Goal: Task Accomplishment & Management: Manage account settings

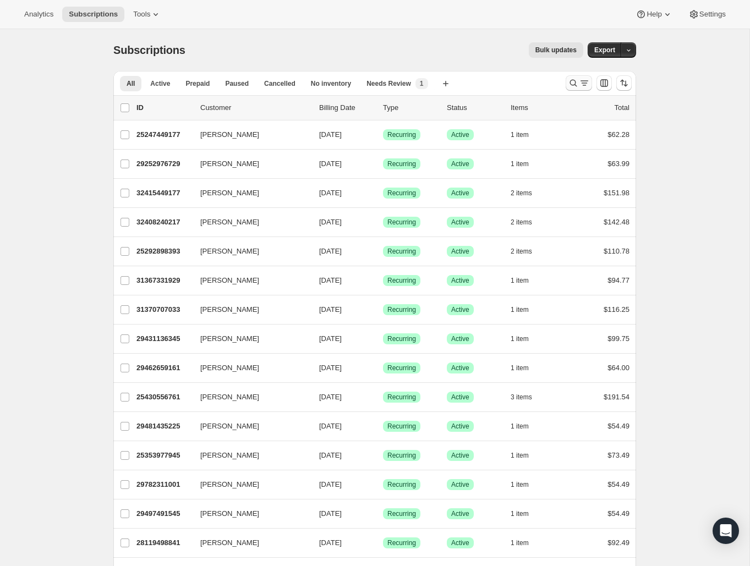
click at [574, 86] on icon "Search and filter results" at bounding box center [573, 83] width 11 height 11
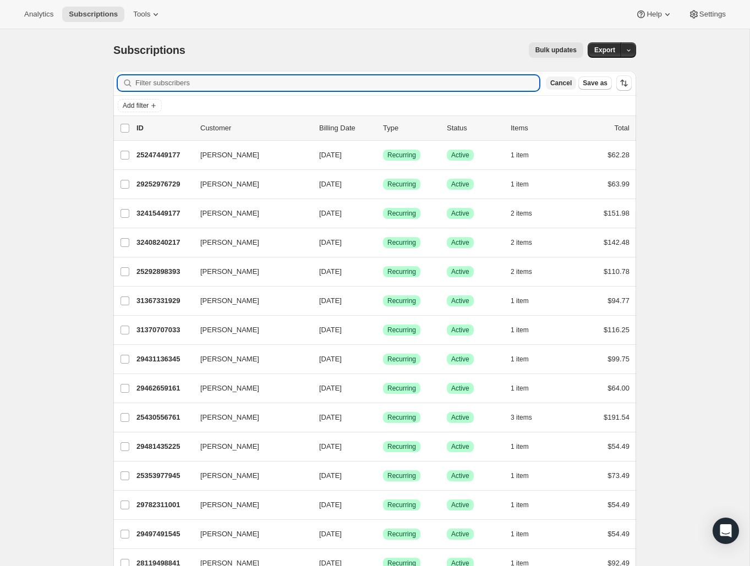
paste input "Kristin Hawthorne"
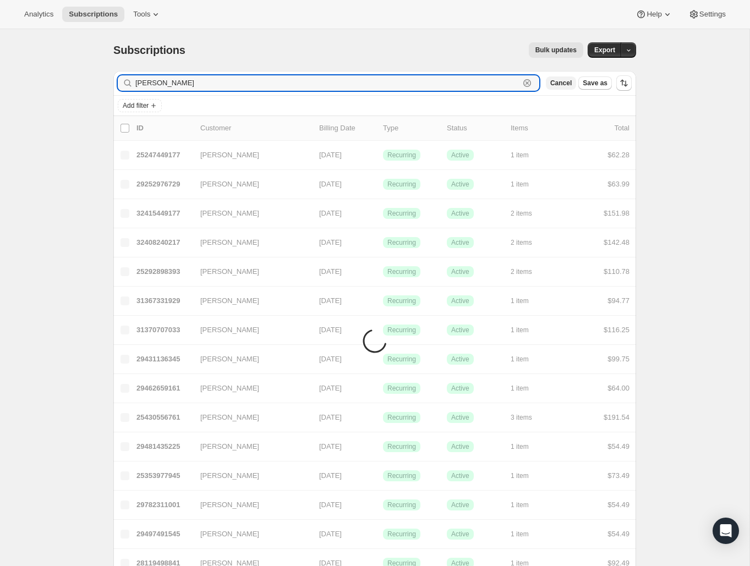
type input "Kristin Hawthorne"
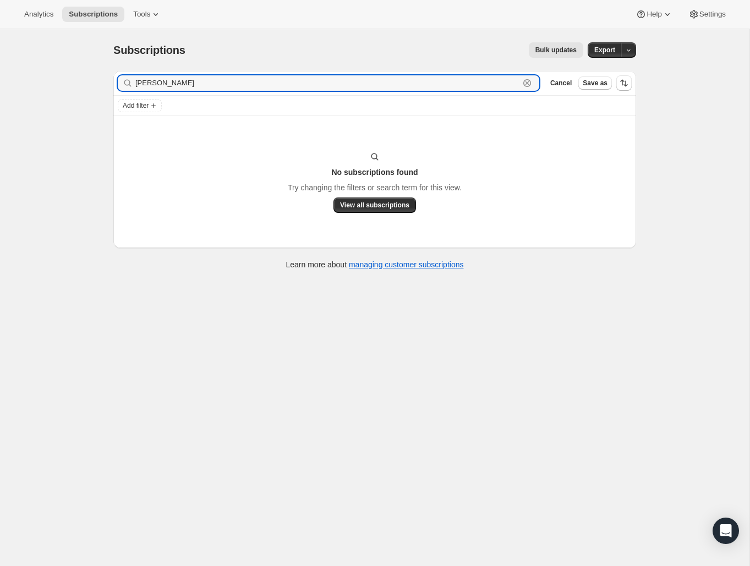
click at [524, 83] on icon "button" at bounding box center [527, 83] width 11 height 11
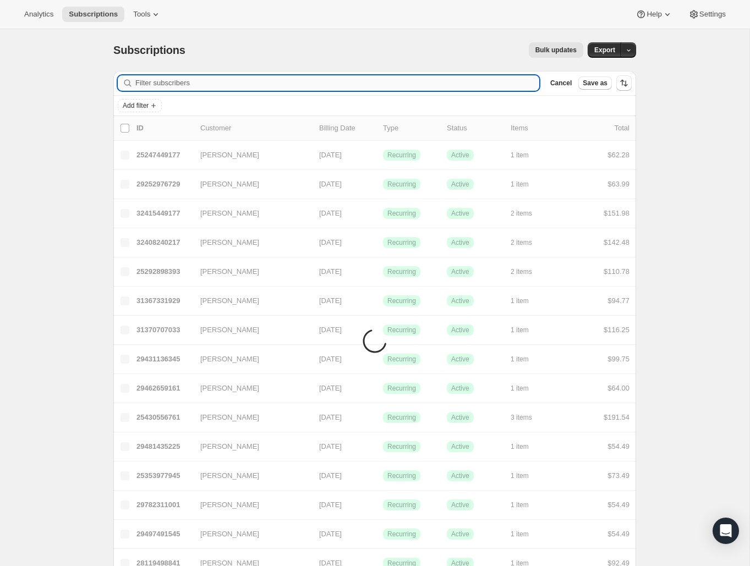
click at [527, 83] on input "Filter subscribers" at bounding box center [337, 82] width 404 height 15
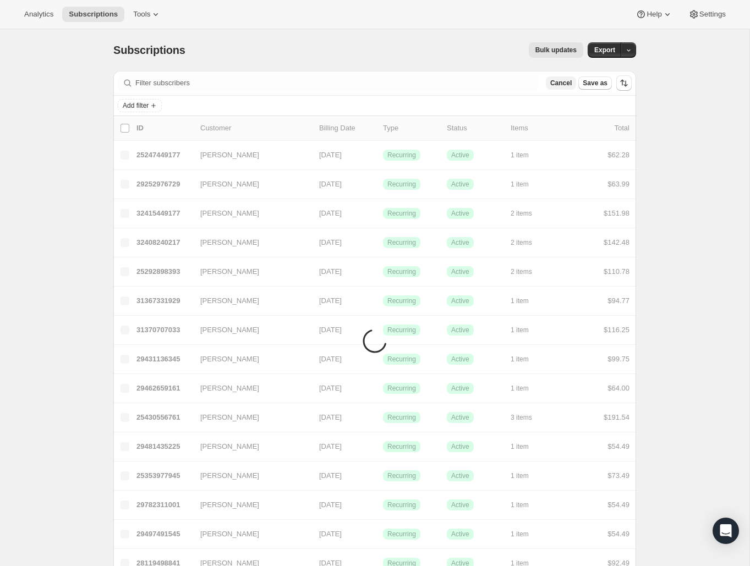
click at [555, 86] on span "Cancel" at bounding box center [560, 83] width 21 height 9
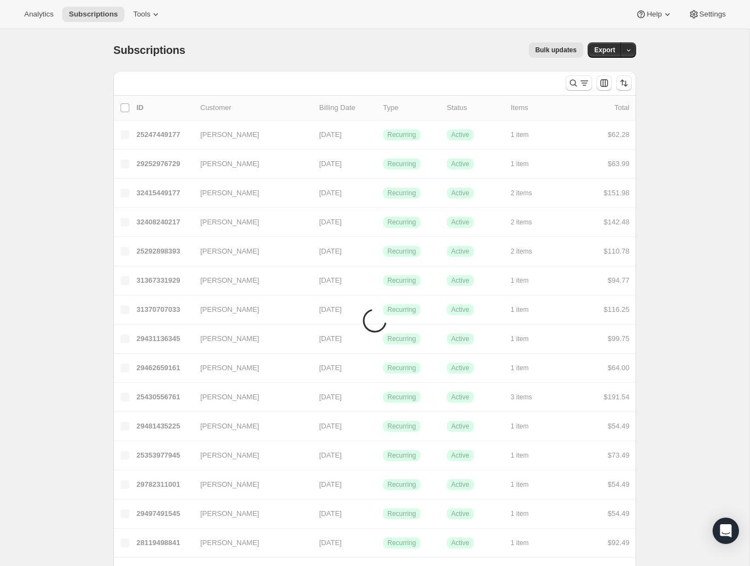
click at [528, 85] on div "All Active Prepaid Paused Cancelled No inventory Needs Review More views" at bounding box center [335, 81] width 444 height 20
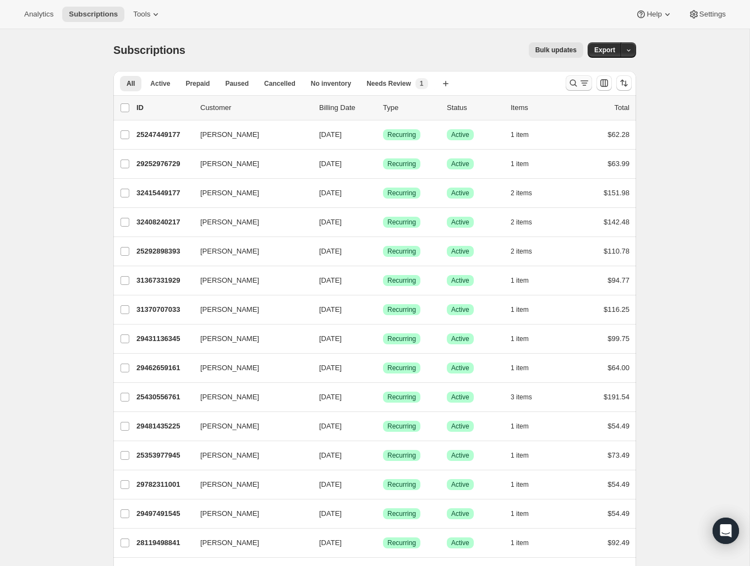
click at [579, 82] on icon "Search and filter results" at bounding box center [584, 83] width 11 height 11
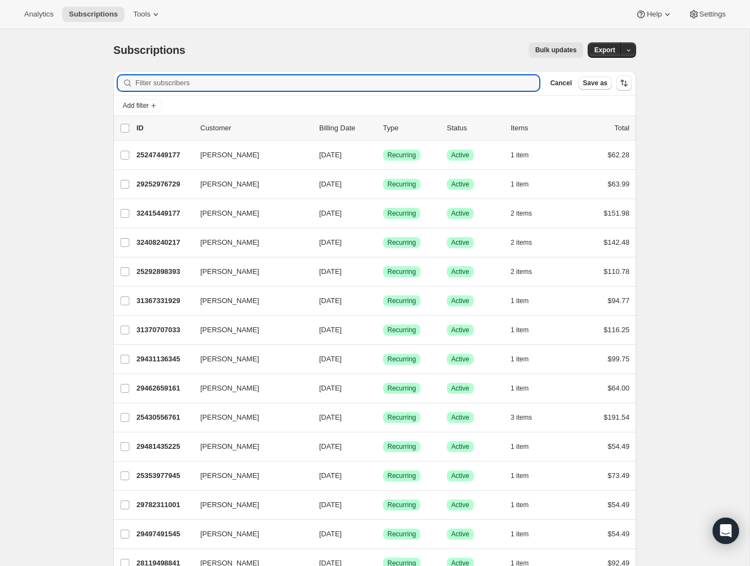
paste input "[PERSON_NAME]"
type input "[PERSON_NAME]"
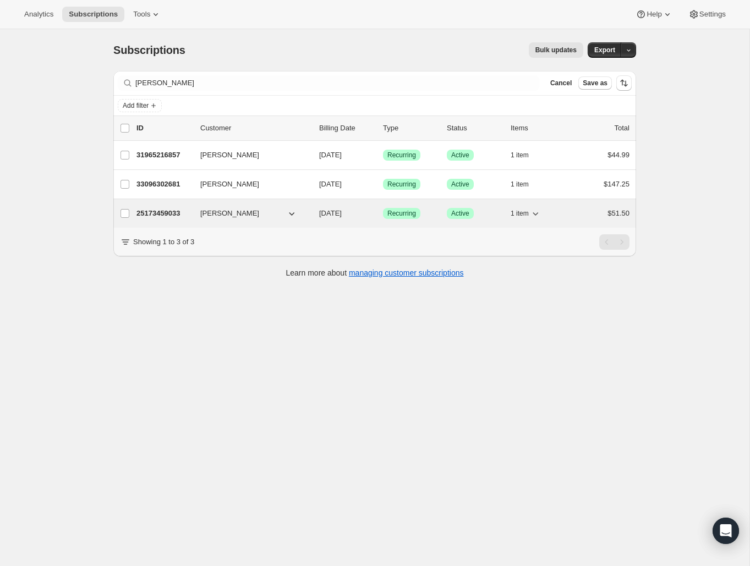
drag, startPoint x: 536, startPoint y: 214, endPoint x: 545, endPoint y: 214, distance: 9.4
click at [539, 214] on icon "button" at bounding box center [535, 213] width 11 height 11
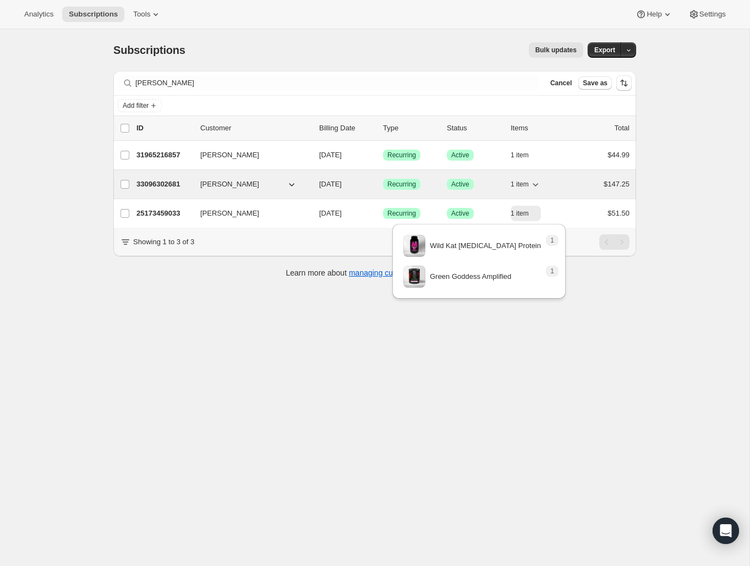
click at [539, 183] on icon "button" at bounding box center [535, 184] width 11 height 11
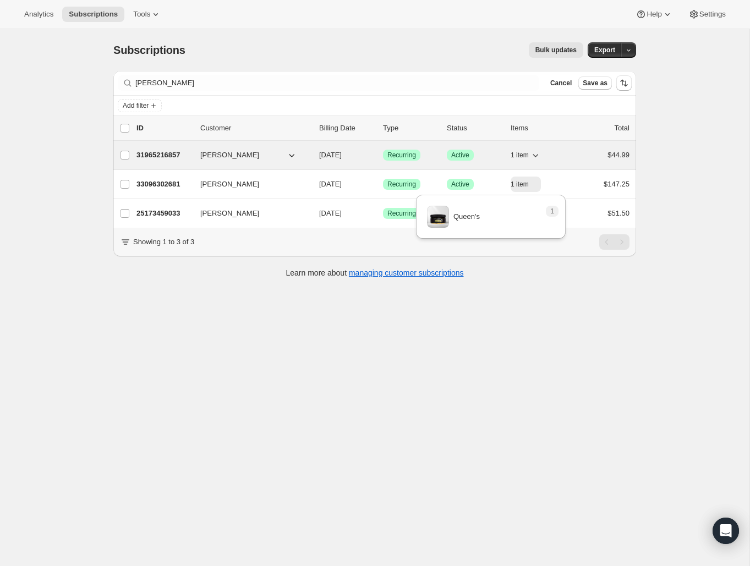
click at [539, 155] on icon "button" at bounding box center [535, 155] width 11 height 11
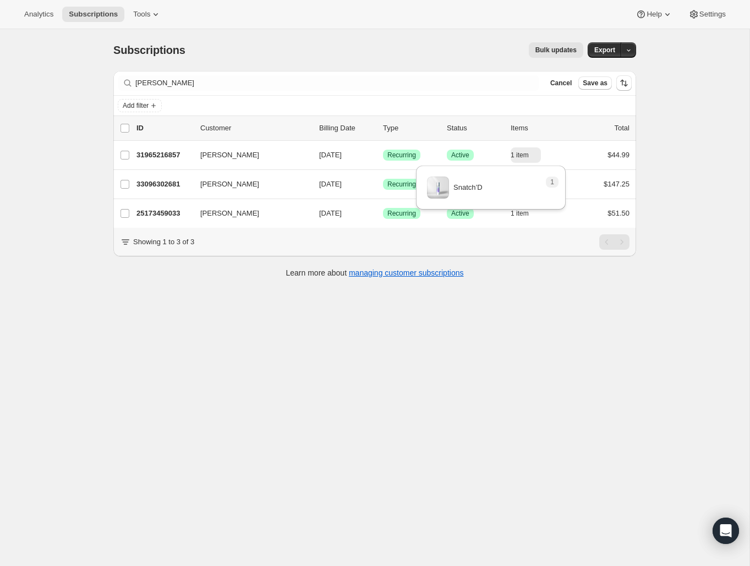
click at [592, 369] on div "Subscriptions. This page is ready Subscriptions Bulk updates More actions Bulk …" at bounding box center [375, 312] width 750 height 566
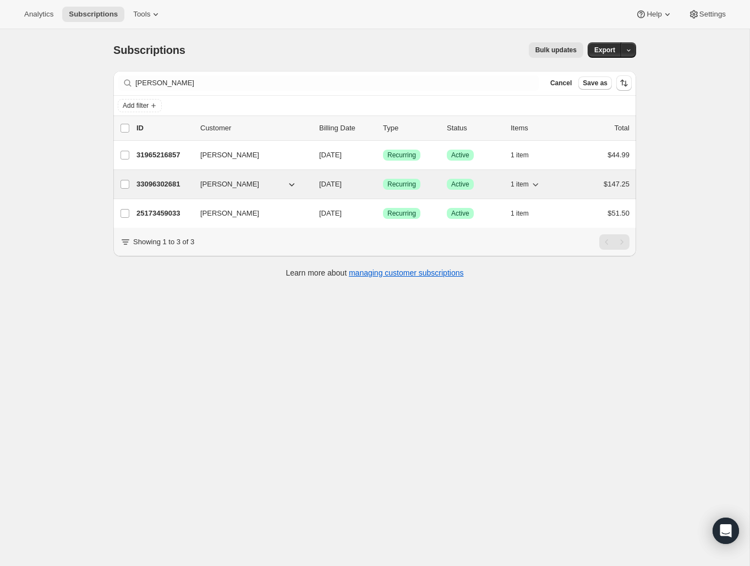
click at [156, 179] on p "33096302681" at bounding box center [163, 184] width 55 height 11
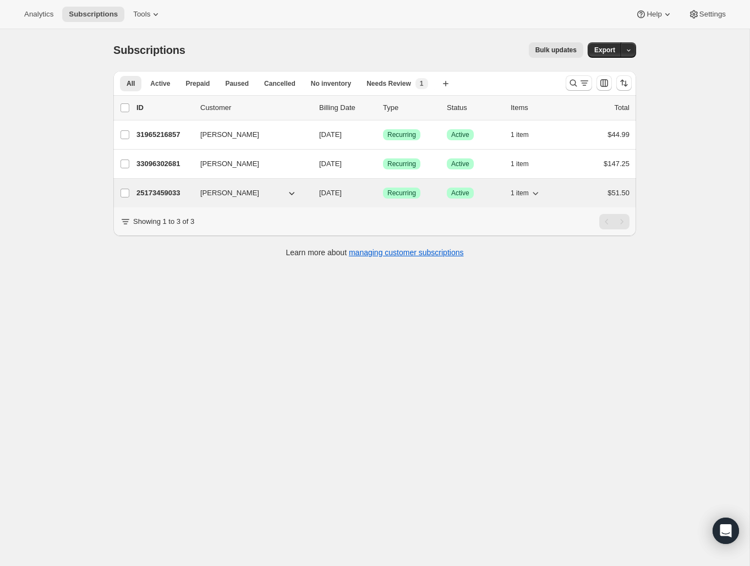
click at [168, 190] on p "25173459033" at bounding box center [163, 193] width 55 height 11
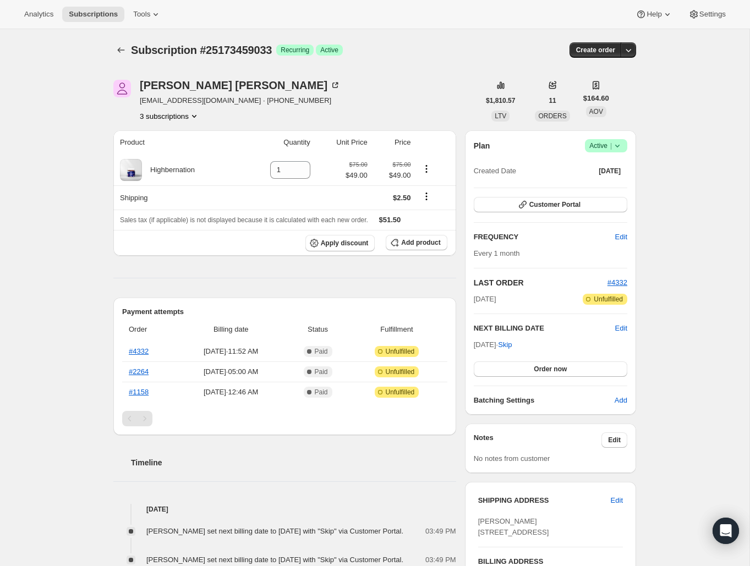
click at [615, 144] on icon at bounding box center [617, 145] width 11 height 11
click at [610, 187] on span "Cancel subscription" at bounding box center [603, 186] width 62 height 8
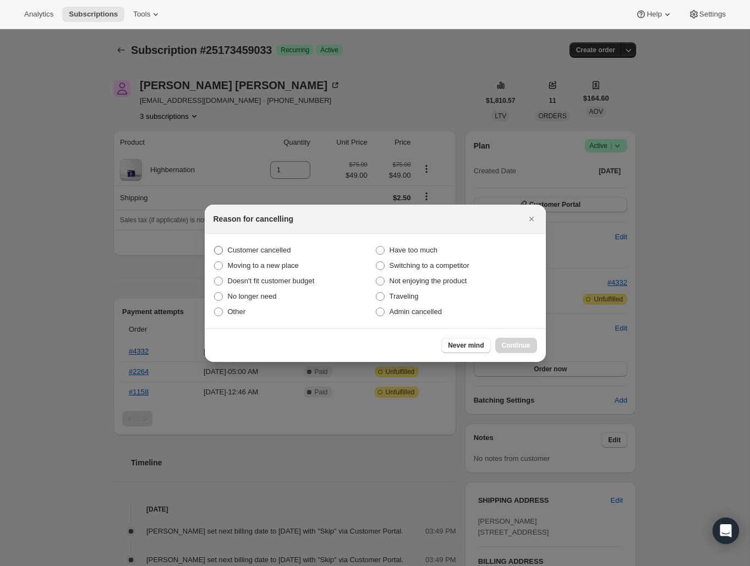
click at [226, 249] on label "Customer cancelled" at bounding box center [295, 250] width 162 height 15
click at [215, 247] on input "Customer cancelled" at bounding box center [214, 246] width 1 height 1
radio input "true"
click at [516, 347] on span "Continue" at bounding box center [516, 345] width 29 height 9
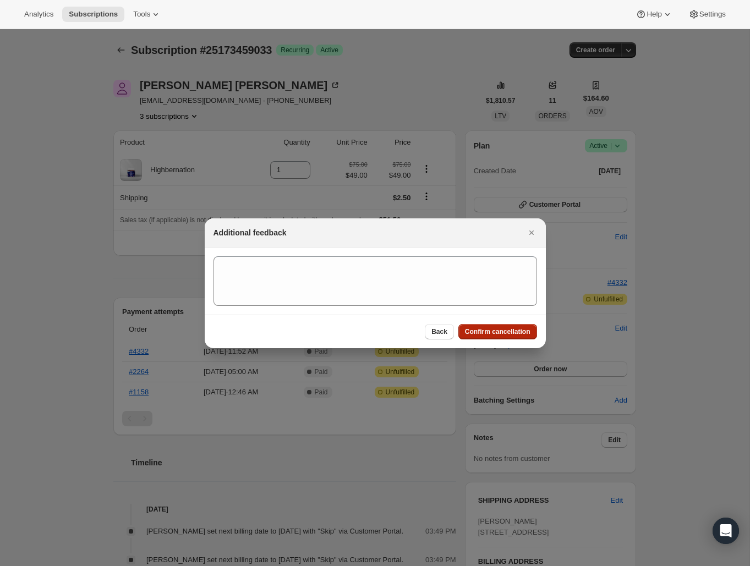
click at [520, 333] on span "Confirm cancellation" at bounding box center [497, 331] width 65 height 9
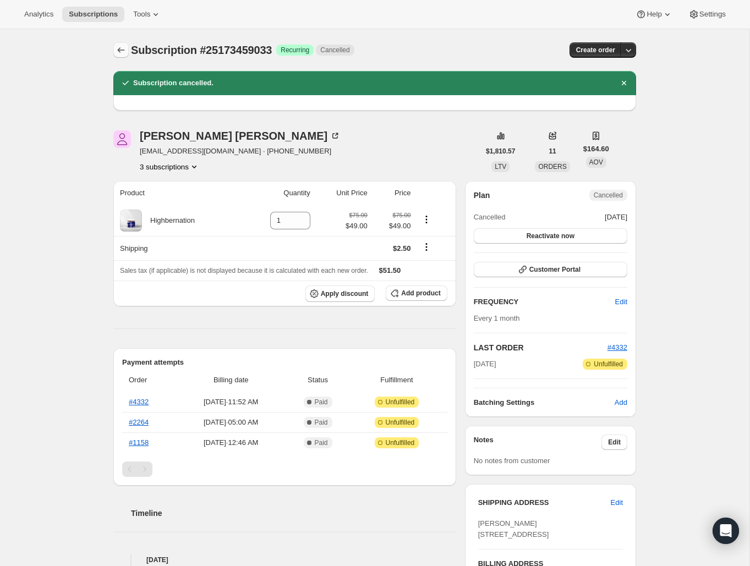
drag, startPoint x: 121, startPoint y: 51, endPoint x: 118, endPoint y: 57, distance: 7.0
click at [121, 51] on icon "Subscriptions" at bounding box center [121, 50] width 11 height 11
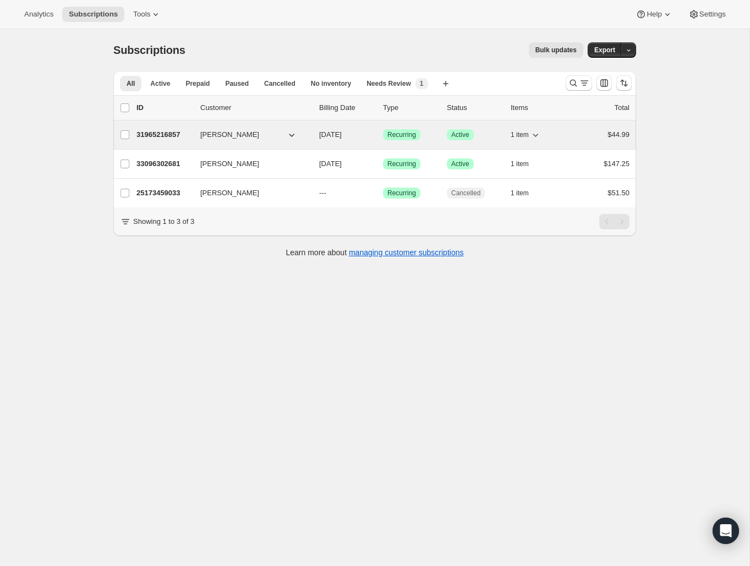
click at [164, 134] on p "31965216857" at bounding box center [163, 134] width 55 height 11
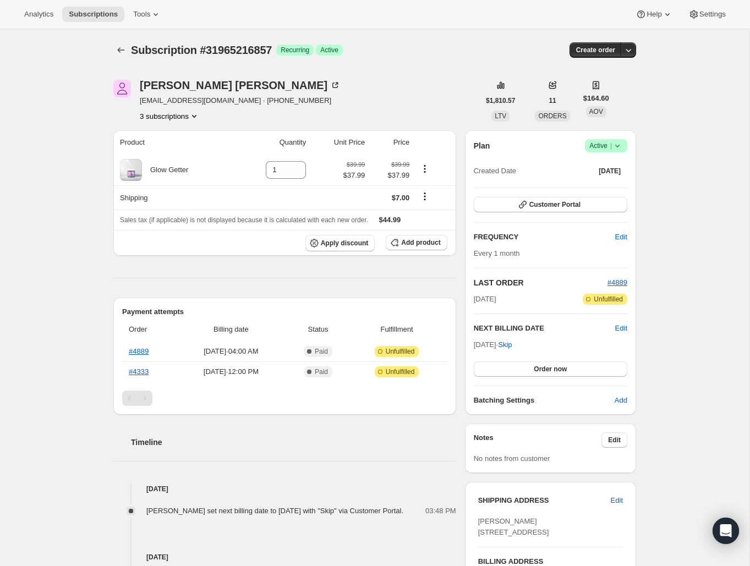
click at [622, 148] on icon at bounding box center [617, 145] width 11 height 11
click at [625, 190] on span "Cancel subscription" at bounding box center [603, 186] width 62 height 8
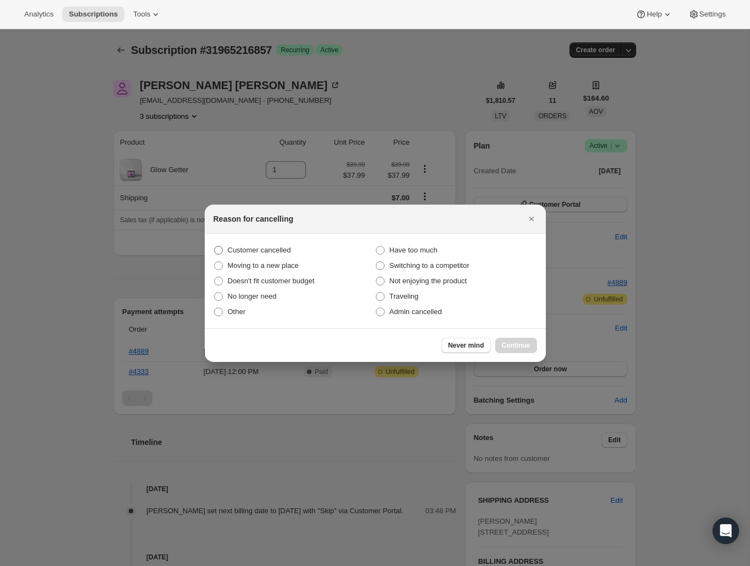
drag, startPoint x: 274, startPoint y: 247, endPoint x: 282, endPoint y: 253, distance: 9.9
click at [273, 247] on span "Customer cancelled" at bounding box center [259, 250] width 63 height 8
click at [215, 247] on input "Customer cancelled" at bounding box center [214, 246] width 1 height 1
radio input "true"
click at [515, 347] on span "Continue" at bounding box center [516, 345] width 29 height 9
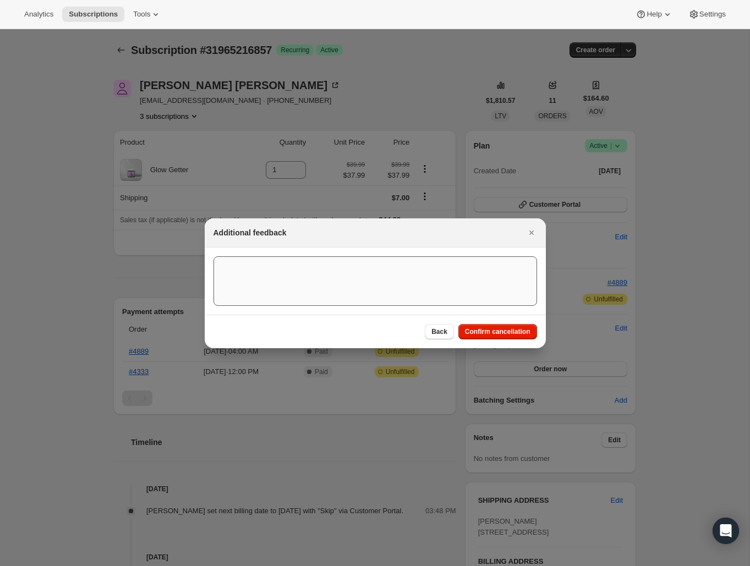
click at [525, 335] on span "Confirm cancellation" at bounding box center [497, 331] width 65 height 9
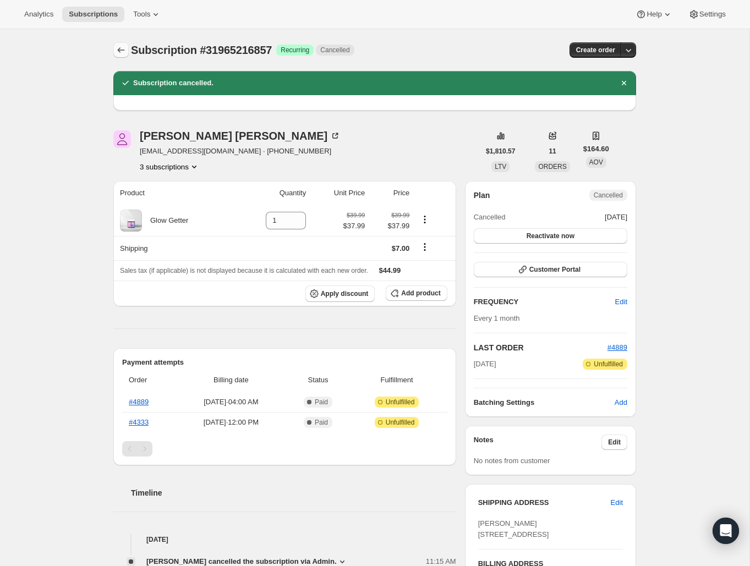
click at [114, 52] on button "Subscriptions" at bounding box center [120, 49] width 15 height 15
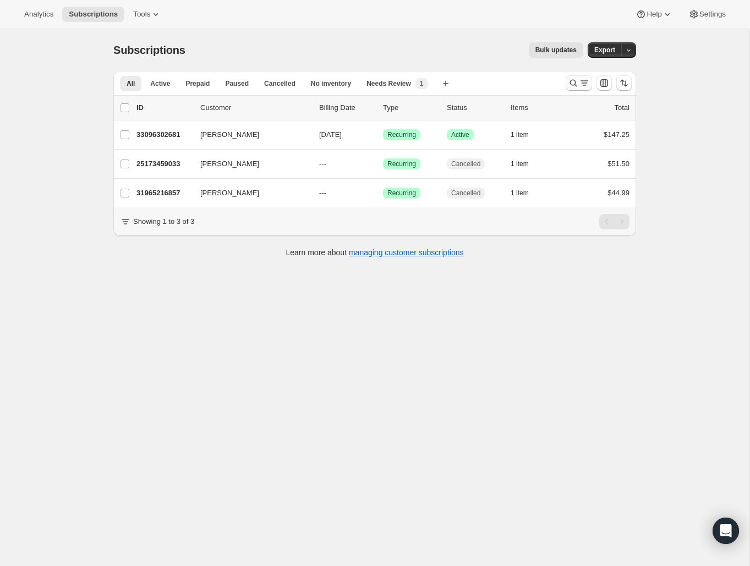
click at [581, 84] on icon "Search and filter results" at bounding box center [584, 83] width 11 height 11
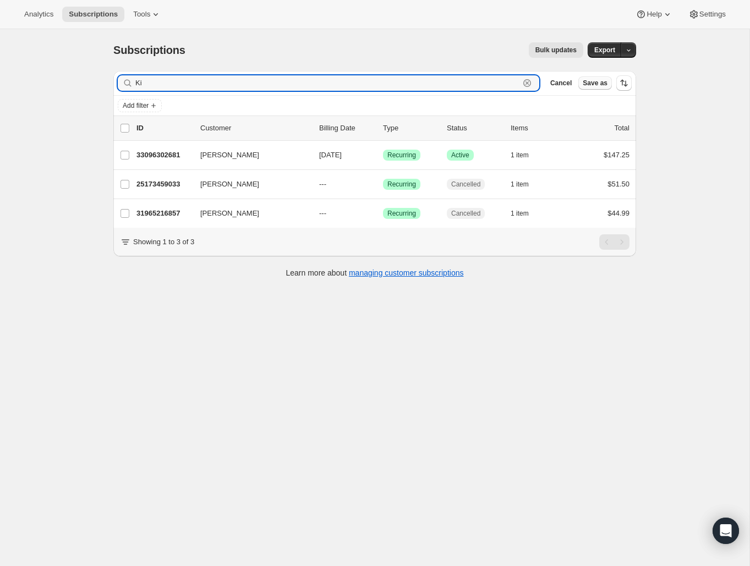
type input "K"
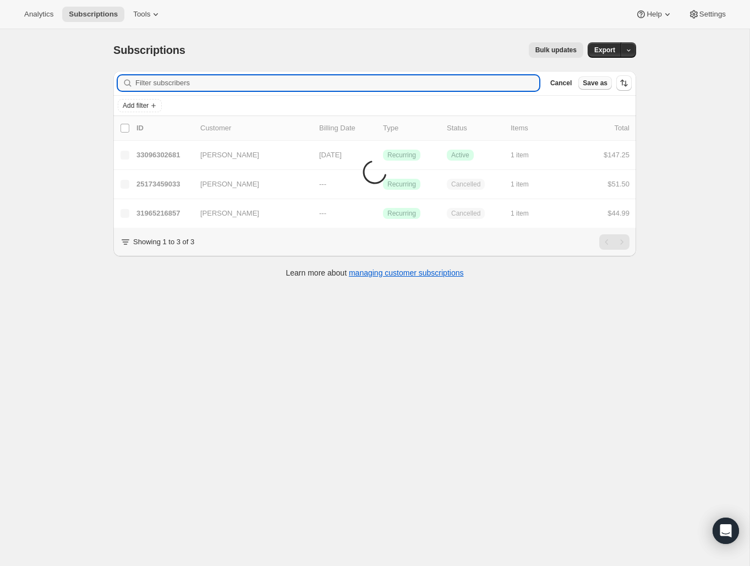
paste input "[PERSON_NAME]"
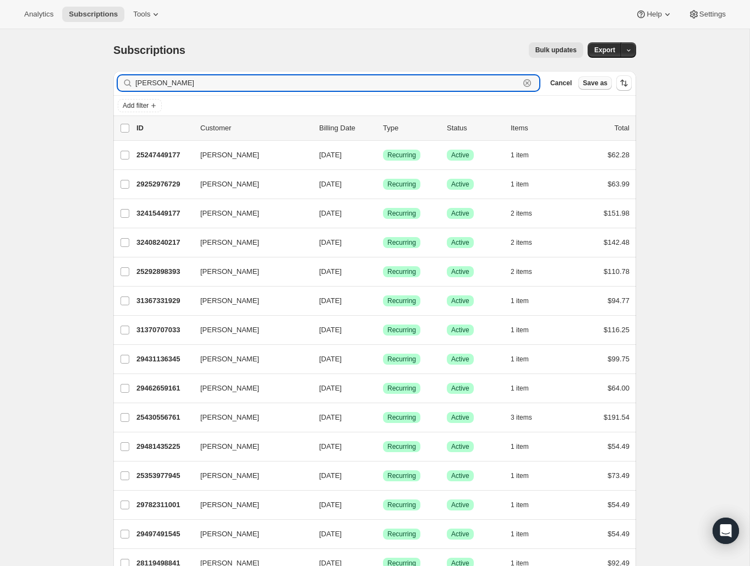
type input "[PERSON_NAME]"
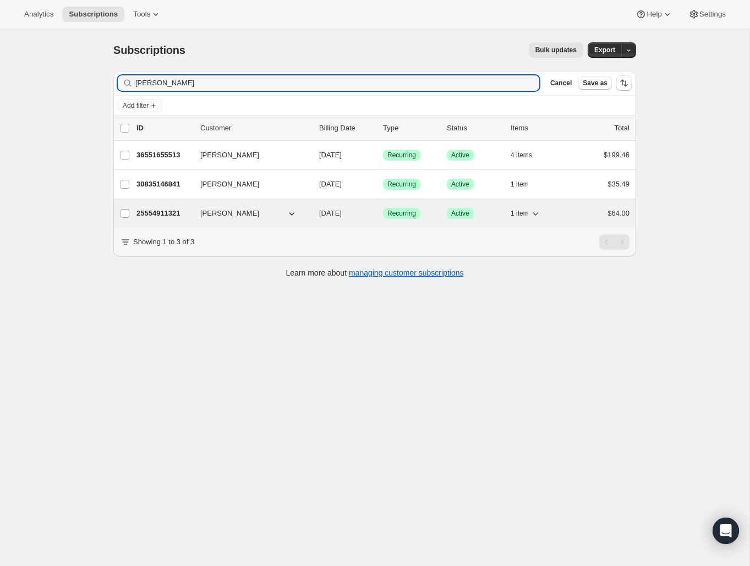
click at [161, 216] on p "25554911321" at bounding box center [163, 213] width 55 height 11
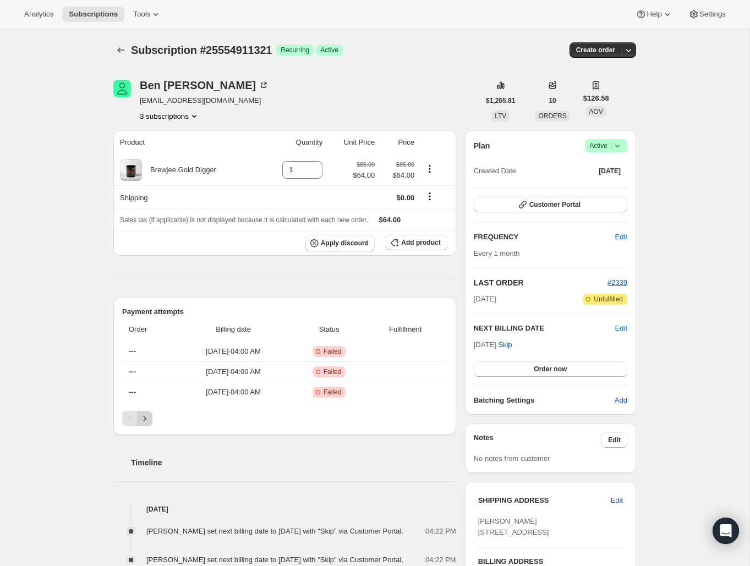
click at [148, 420] on icon "Next" at bounding box center [144, 418] width 11 height 11
click at [146, 419] on icon "Next" at bounding box center [144, 418] width 11 height 11
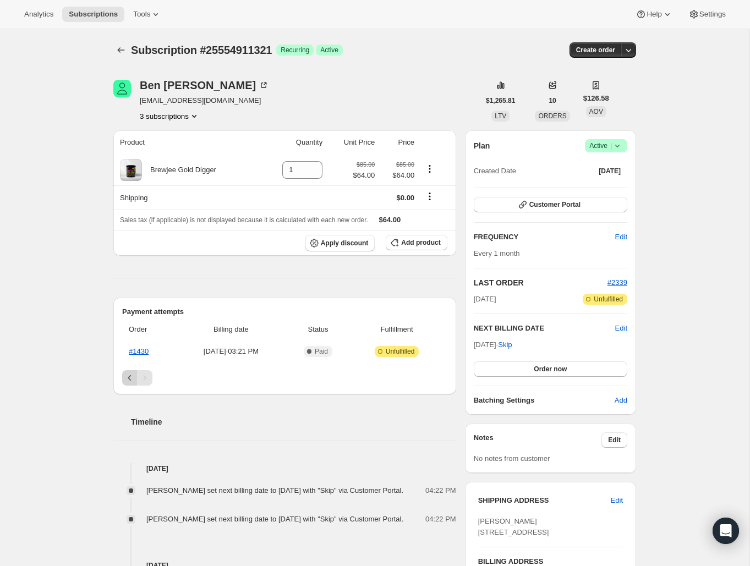
click at [129, 378] on icon "Previous" at bounding box center [129, 378] width 11 height 11
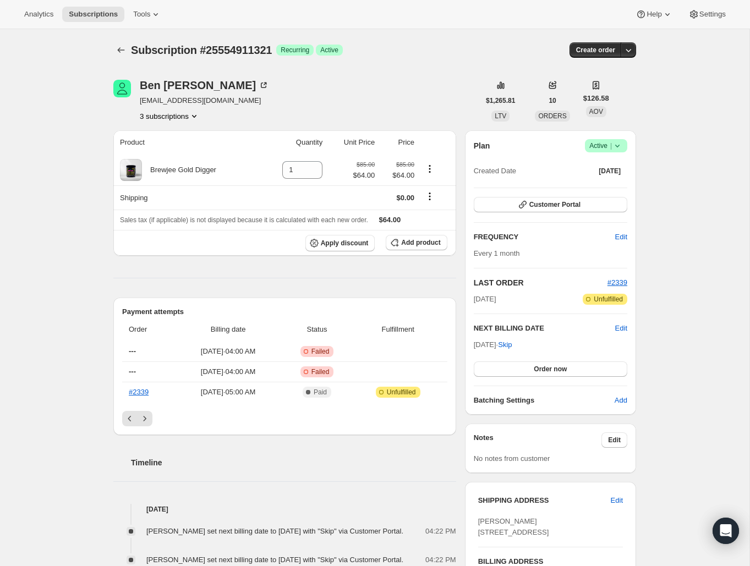
click at [614, 149] on icon at bounding box center [617, 145] width 11 height 11
click at [614, 192] on button "Cancel subscription" at bounding box center [603, 186] width 69 height 18
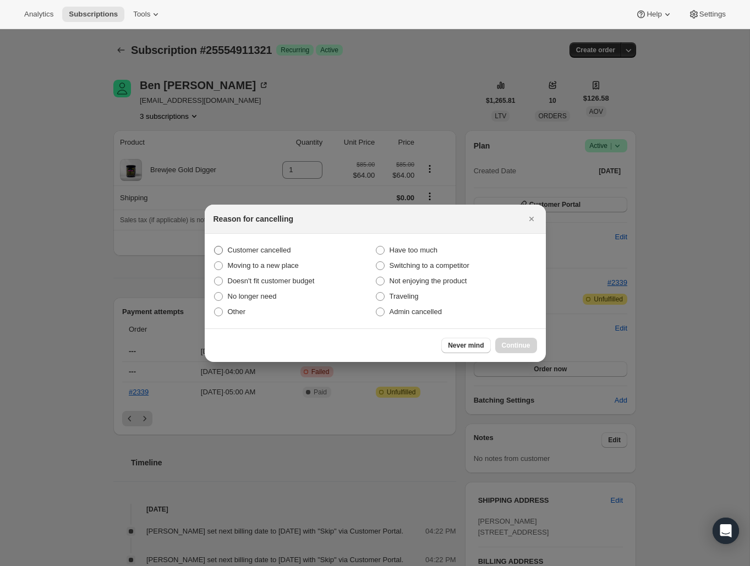
click at [271, 253] on span "Customer cancelled" at bounding box center [259, 250] width 63 height 8
click at [215, 247] on input "Customer cancelled" at bounding box center [214, 246] width 1 height 1
radio input "true"
drag, startPoint x: 532, startPoint y: 354, endPoint x: 527, endPoint y: 351, distance: 6.0
click at [532, 354] on div "Never mind Continue" at bounding box center [375, 346] width 341 height 34
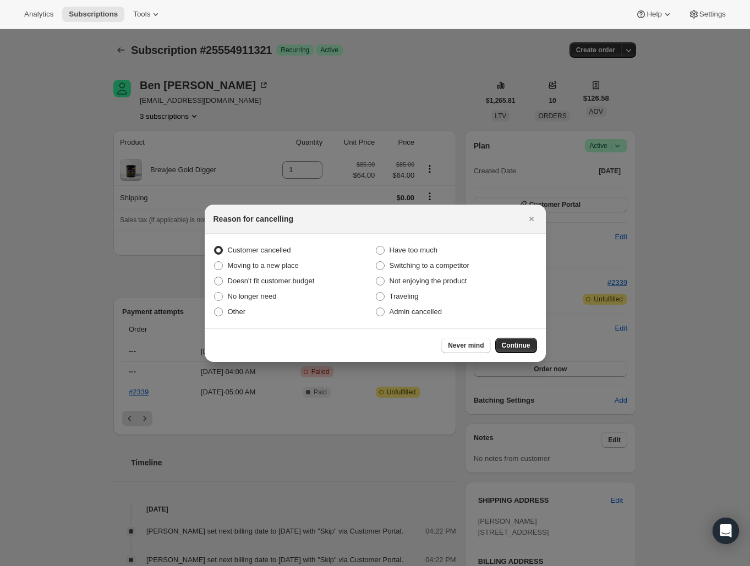
click at [525, 351] on button "Continue" at bounding box center [516, 345] width 42 height 15
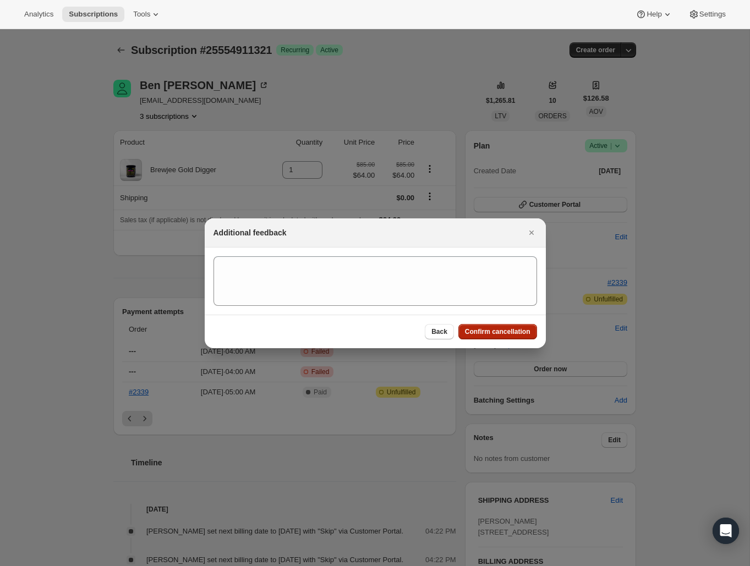
click at [519, 335] on span "Confirm cancellation" at bounding box center [497, 331] width 65 height 9
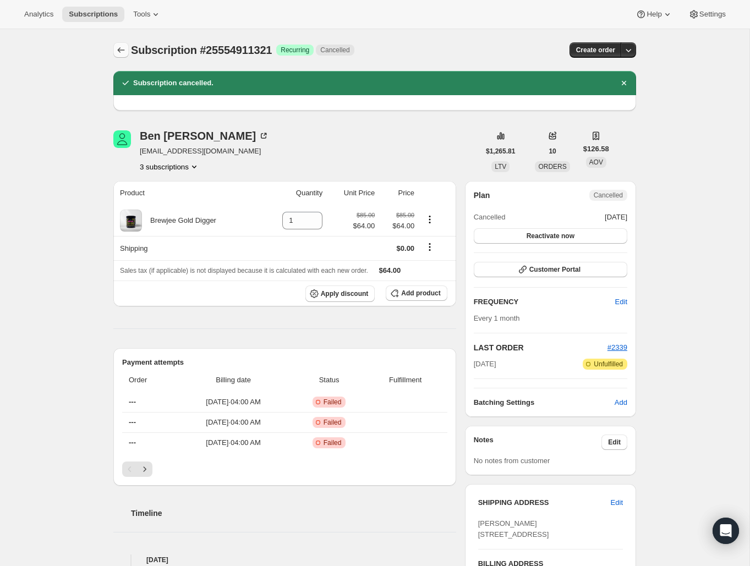
click at [115, 52] on button "Subscriptions" at bounding box center [120, 49] width 15 height 15
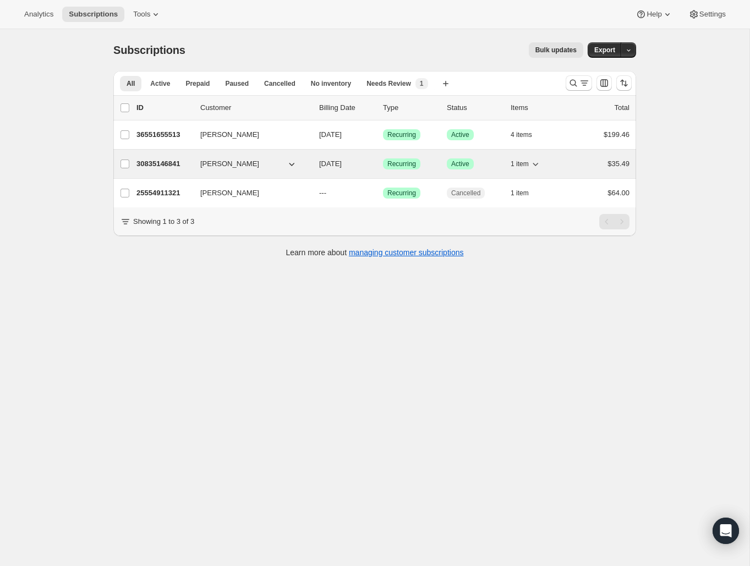
click at [167, 163] on p "30835146841" at bounding box center [163, 164] width 55 height 11
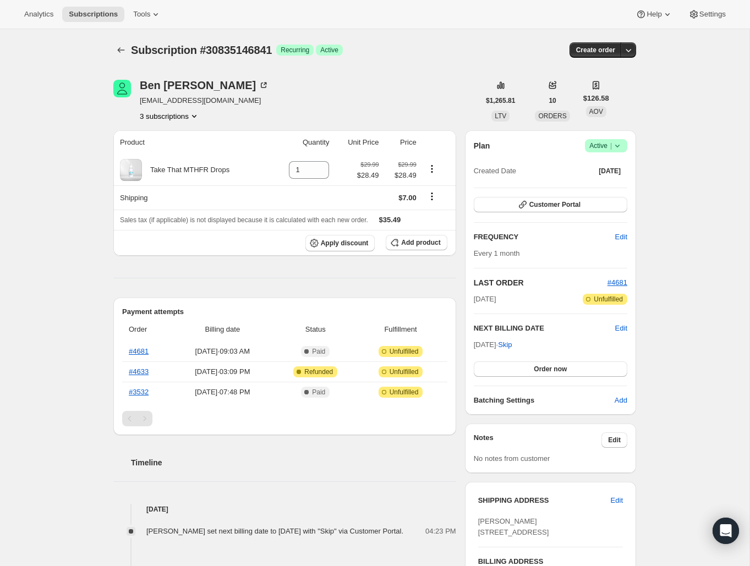
click at [146, 417] on div "Pagination" at bounding box center [144, 418] width 15 height 15
click at [627, 145] on div "Plan Success Active | Created Date [DATE] Customer Portal FREQUENCY Edit Every …" at bounding box center [550, 272] width 171 height 285
drag, startPoint x: 623, startPoint y: 145, endPoint x: 623, endPoint y: 151, distance: 6.6
click at [622, 145] on span "Success Active |" at bounding box center [606, 145] width 42 height 13
click at [621, 185] on span "Cancel subscription" at bounding box center [603, 186] width 62 height 8
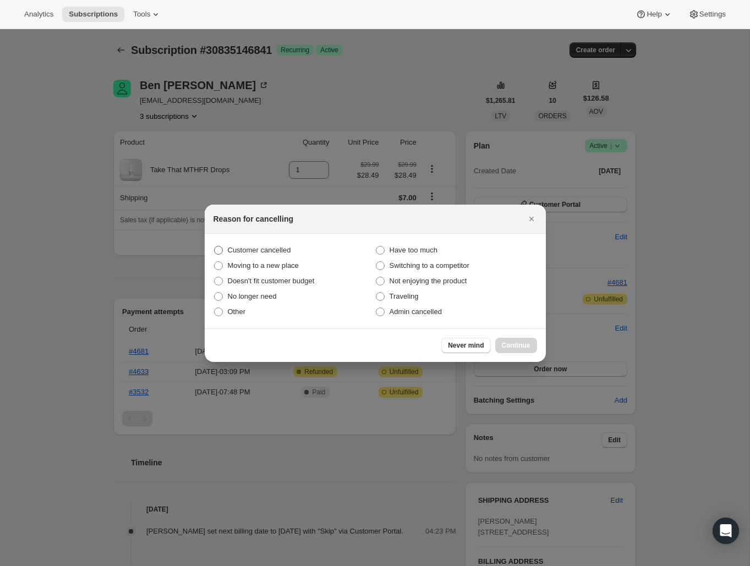
click at [248, 246] on span "Customer cancelled" at bounding box center [259, 250] width 63 height 8
click at [215, 246] on input "Customer cancelled" at bounding box center [214, 246] width 1 height 1
radio input "true"
click at [515, 341] on button "Continue" at bounding box center [516, 345] width 42 height 15
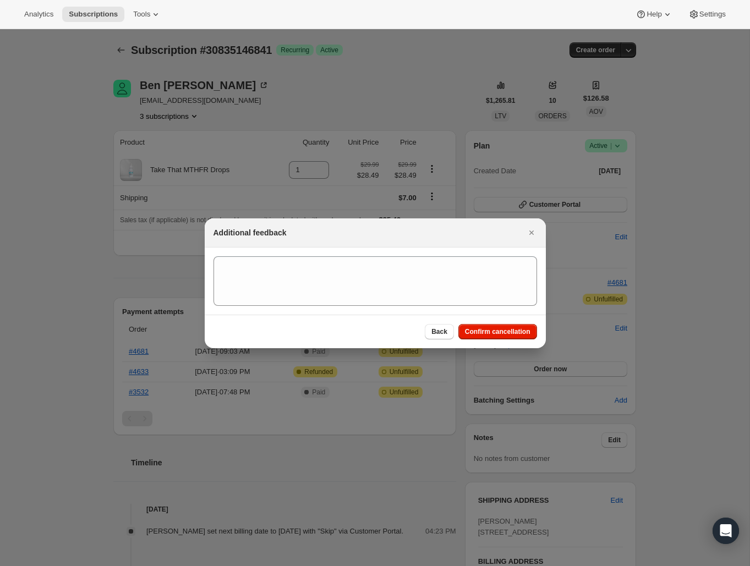
drag, startPoint x: 526, startPoint y: 329, endPoint x: 515, endPoint y: 327, distance: 11.8
click at [526, 329] on span "Confirm cancellation" at bounding box center [497, 331] width 65 height 9
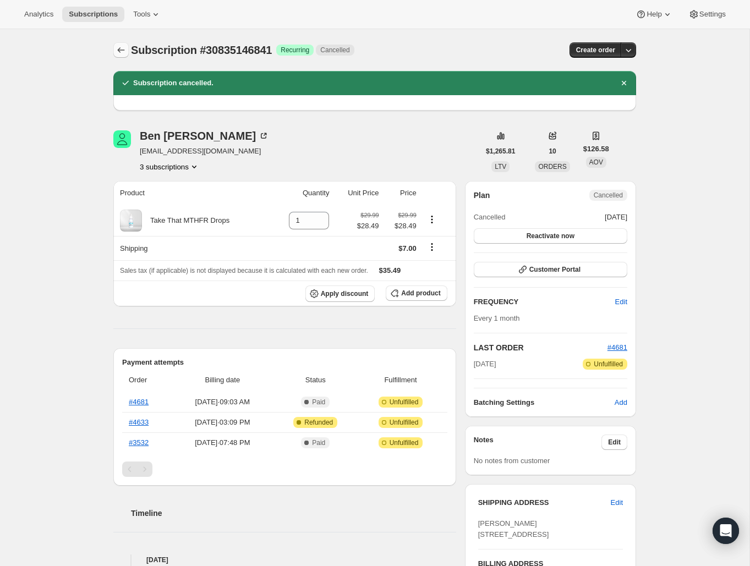
click at [118, 50] on icon "Subscriptions" at bounding box center [121, 50] width 7 height 6
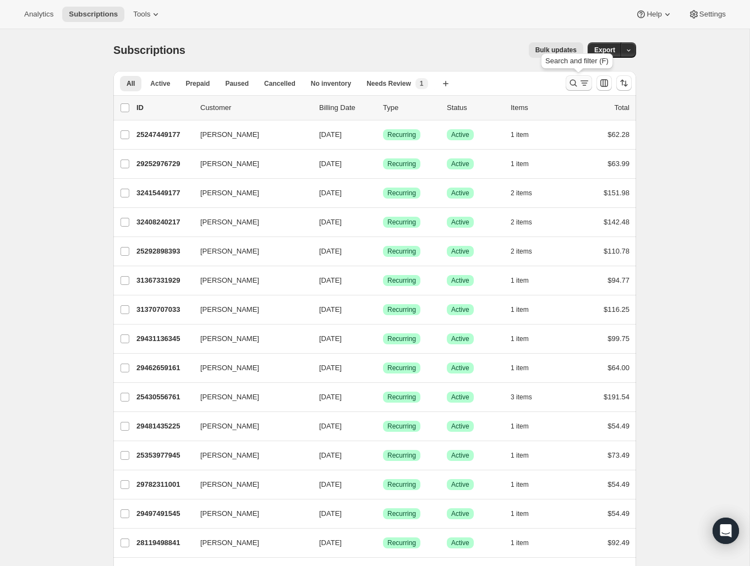
click at [566, 84] on button "Search and filter results" at bounding box center [579, 82] width 26 height 15
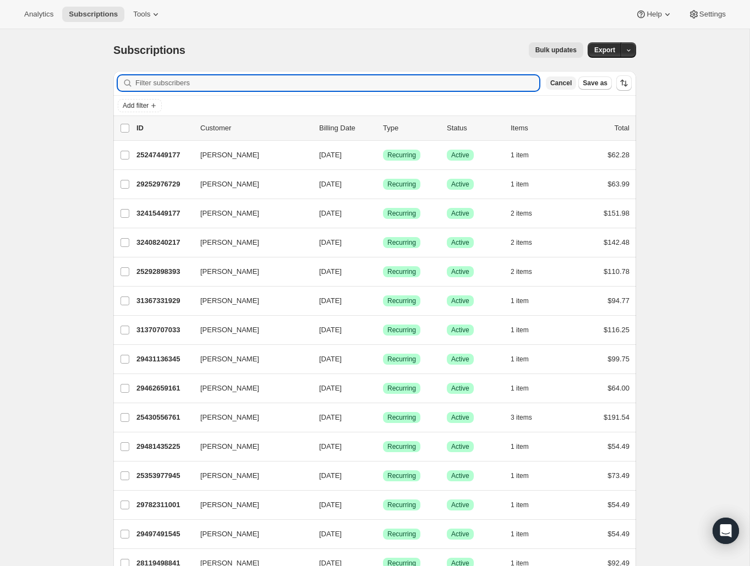
paste input "[EMAIL_ADDRESS][DOMAIN_NAME]"
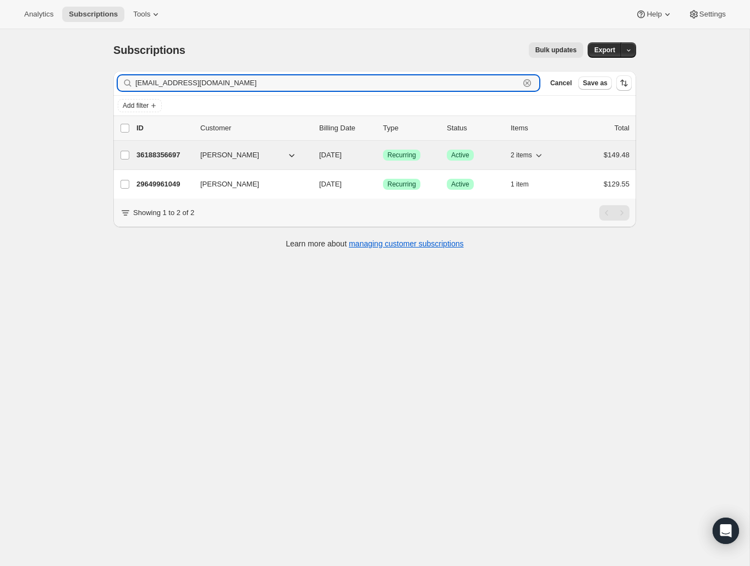
type input "[EMAIL_ADDRESS][DOMAIN_NAME]"
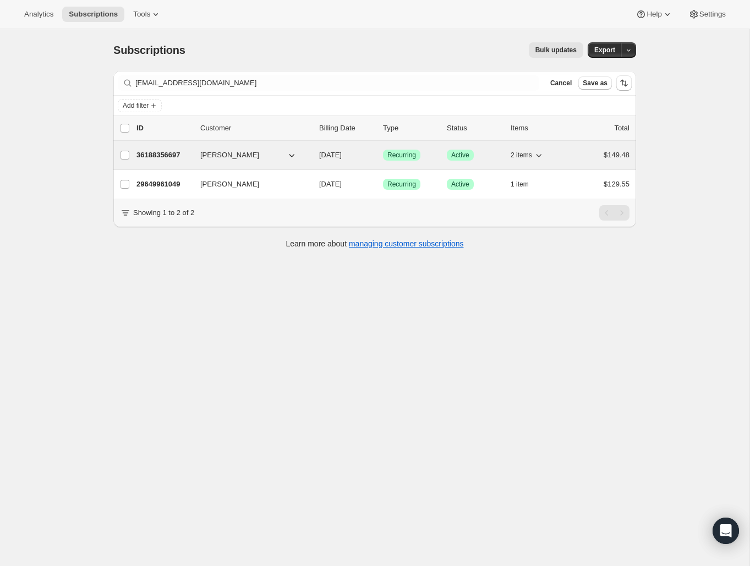
click at [187, 155] on p "36188356697" at bounding box center [163, 155] width 55 height 11
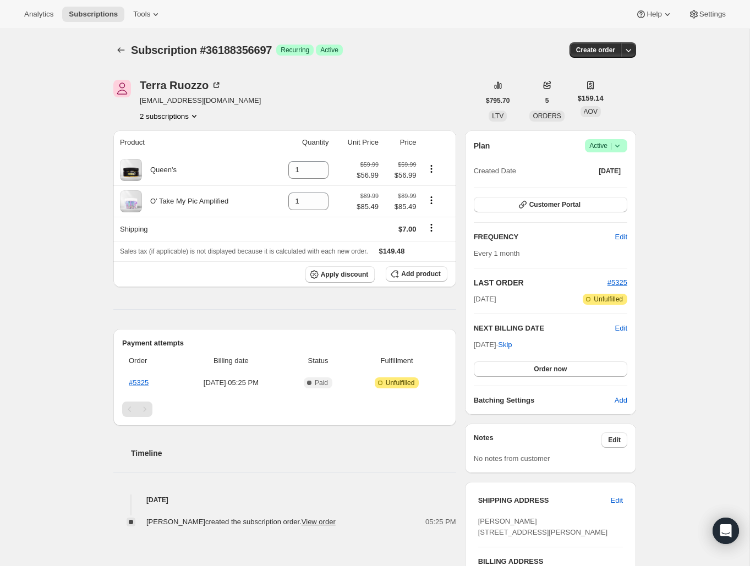
click at [618, 143] on icon at bounding box center [617, 145] width 11 height 11
click at [621, 189] on span "Cancel subscription" at bounding box center [603, 186] width 62 height 8
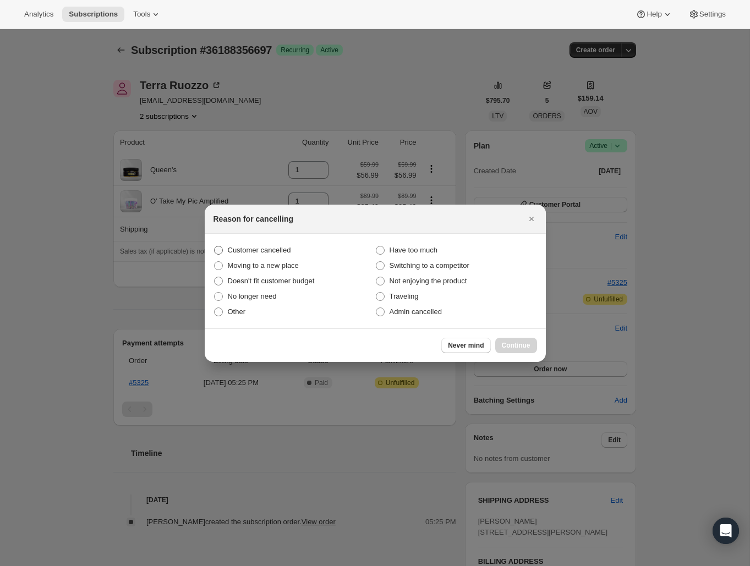
drag, startPoint x: 272, startPoint y: 245, endPoint x: 277, endPoint y: 252, distance: 7.8
click at [272, 246] on span "Customer cancelled" at bounding box center [259, 250] width 63 height 8
click at [215, 246] on input "Customer cancelled" at bounding box center [214, 246] width 1 height 1
radio input "true"
click at [501, 345] on button "Continue" at bounding box center [516, 345] width 42 height 15
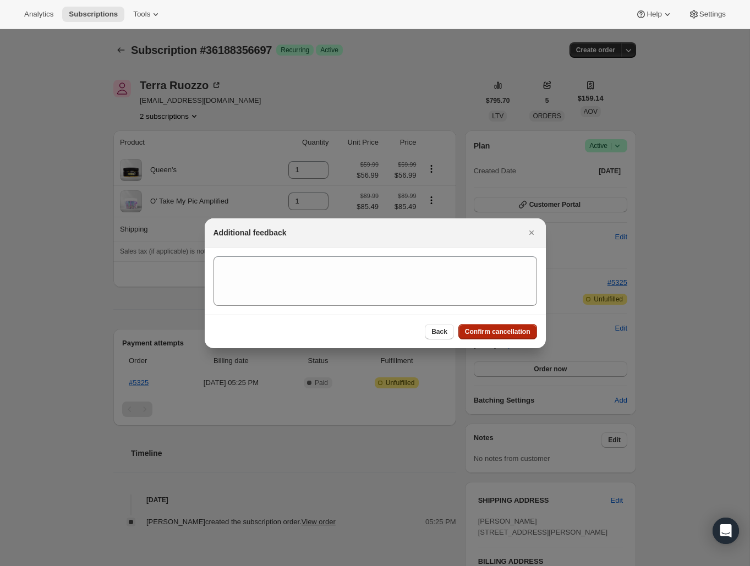
click at [500, 334] on span "Confirm cancellation" at bounding box center [497, 331] width 65 height 9
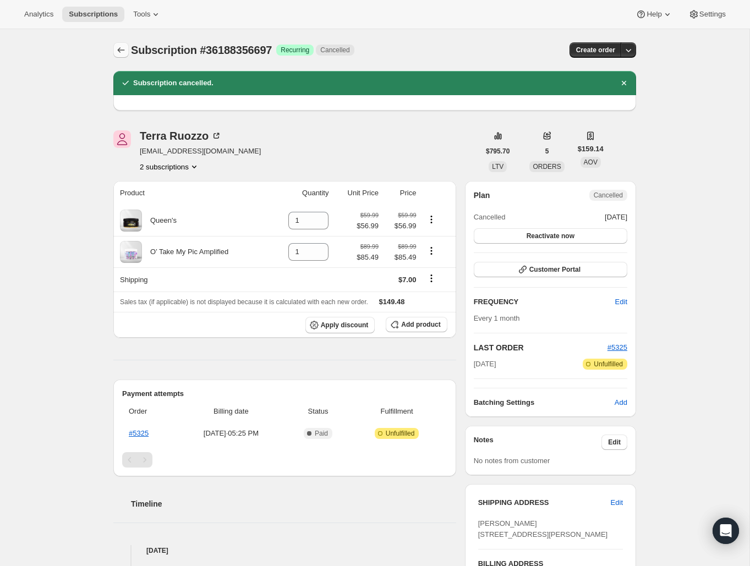
click at [127, 48] on button "Subscriptions" at bounding box center [120, 49] width 15 height 15
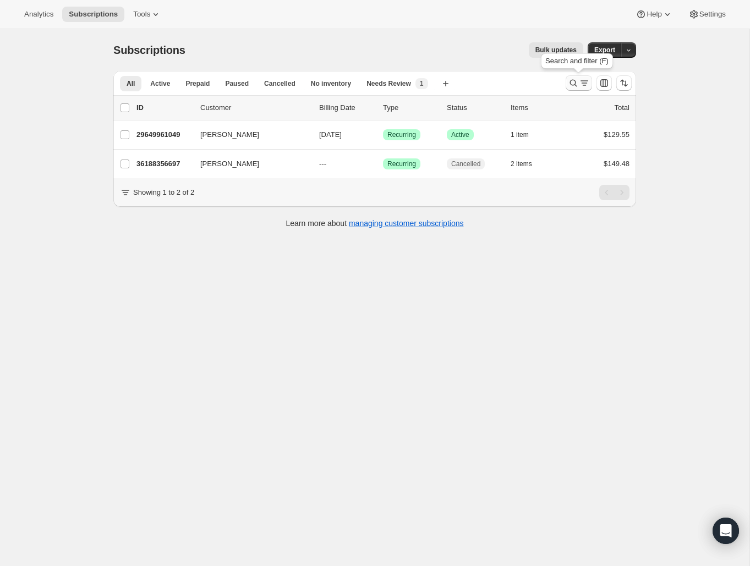
click at [574, 86] on icon "Search and filter results" at bounding box center [573, 83] width 11 height 11
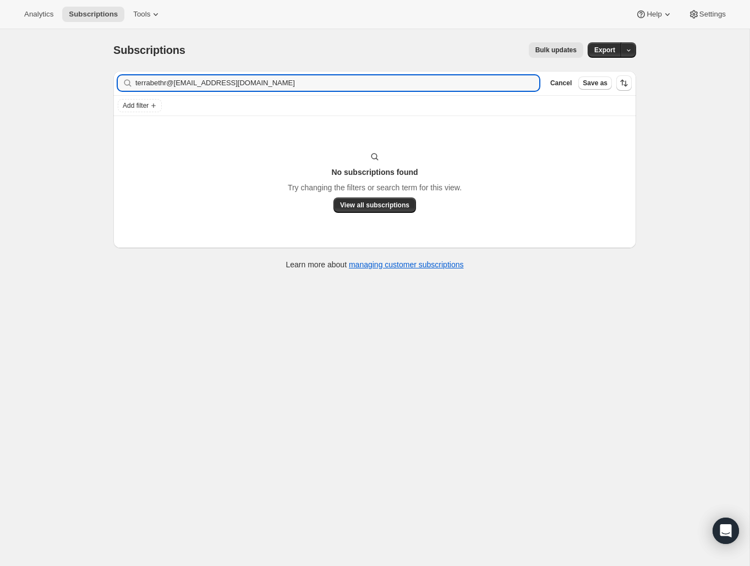
drag, startPoint x: 210, startPoint y: 85, endPoint x: 96, endPoint y: 83, distance: 114.0
click at [97, 83] on div "Subscriptions. This page is ready Subscriptions Bulk updates More actions Bulk …" at bounding box center [375, 312] width 750 height 566
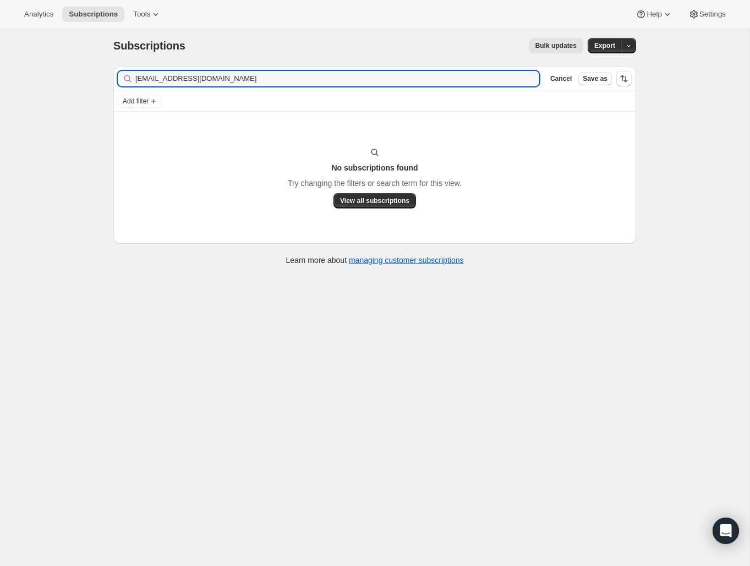
type input "[EMAIL_ADDRESS][DOMAIN_NAME]"
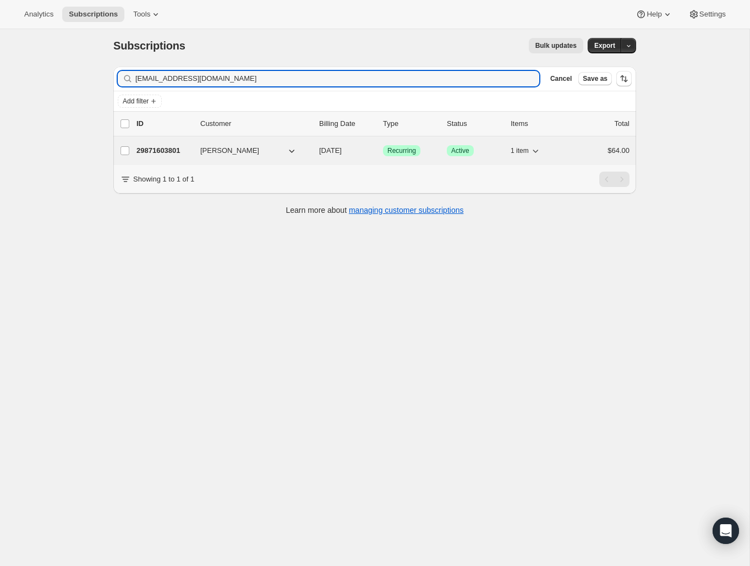
click at [162, 148] on p "29871603801" at bounding box center [163, 150] width 55 height 11
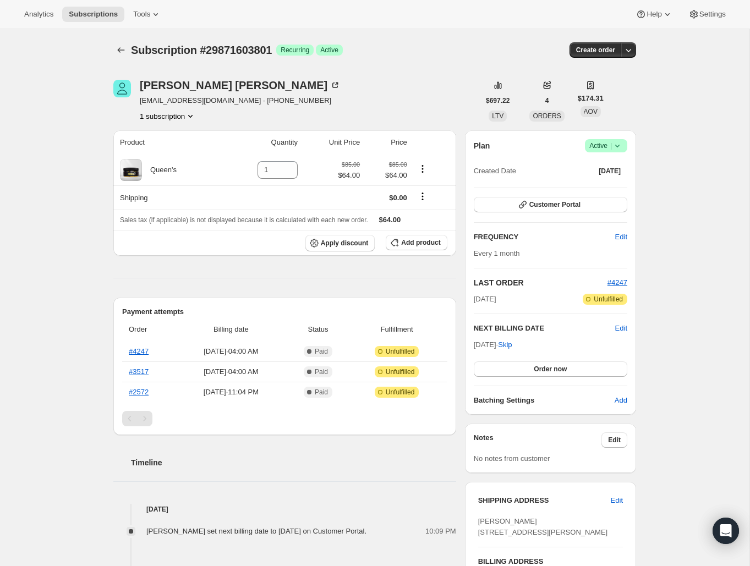
click at [616, 148] on icon at bounding box center [617, 145] width 11 height 11
click at [598, 189] on span "Cancel subscription" at bounding box center [603, 186] width 62 height 8
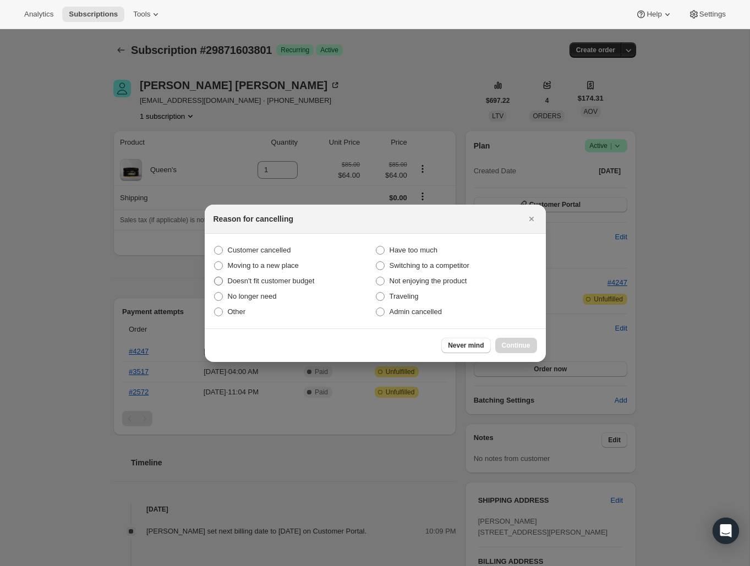
drag, startPoint x: 250, startPoint y: 250, endPoint x: 297, endPoint y: 278, distance: 54.1
click at [250, 250] on span "Customer cancelled" at bounding box center [259, 250] width 63 height 8
click at [215, 247] on input "Customer cancelled" at bounding box center [214, 246] width 1 height 1
radio input "true"
click at [521, 344] on span "Continue" at bounding box center [516, 345] width 29 height 9
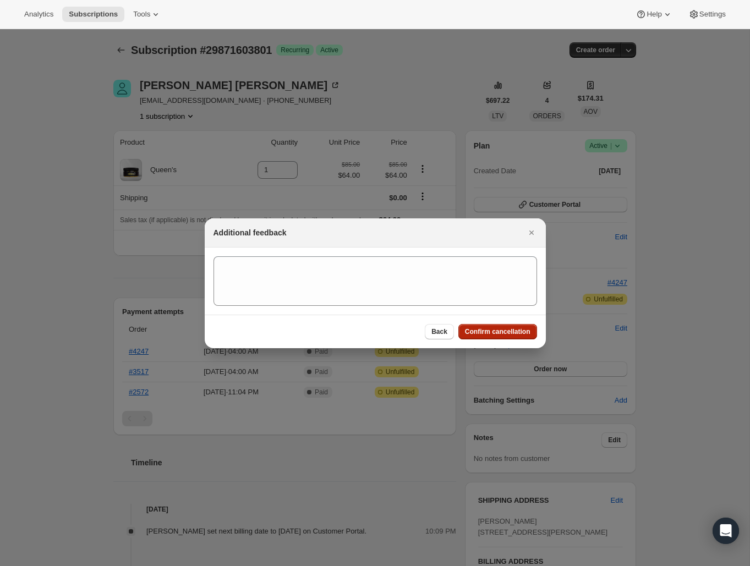
click at [523, 334] on span "Confirm cancellation" at bounding box center [497, 331] width 65 height 9
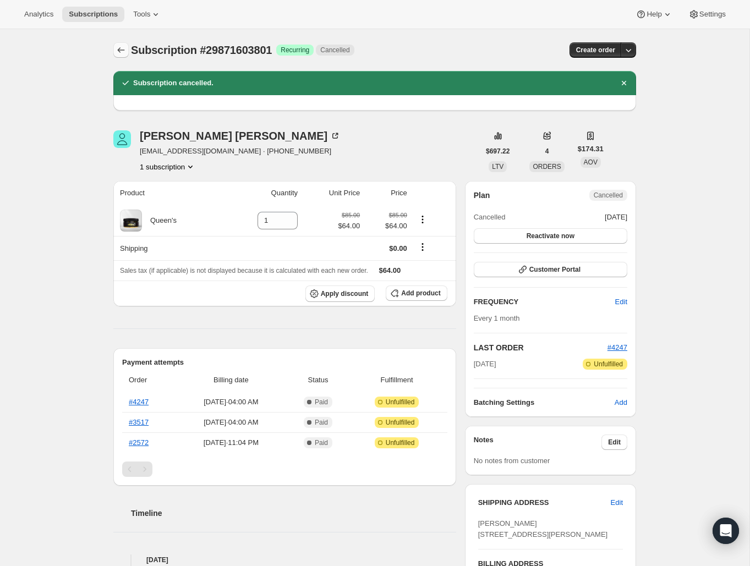
click at [119, 53] on icon "Subscriptions" at bounding box center [121, 50] width 11 height 11
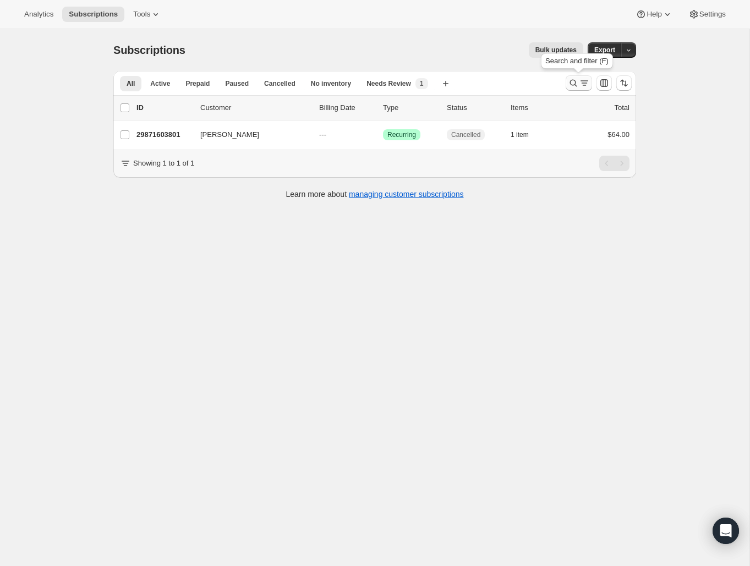
click at [572, 84] on icon "Search and filter results" at bounding box center [573, 83] width 11 height 11
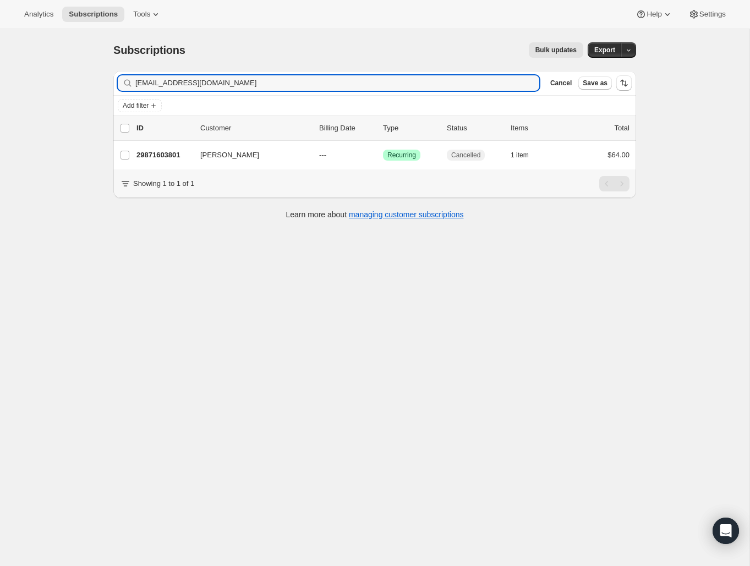
drag, startPoint x: 275, startPoint y: 85, endPoint x: 129, endPoint y: 81, distance: 146.5
click at [129, 81] on div "[EMAIL_ADDRESS][DOMAIN_NAME] Clear" at bounding box center [329, 82] width 422 height 15
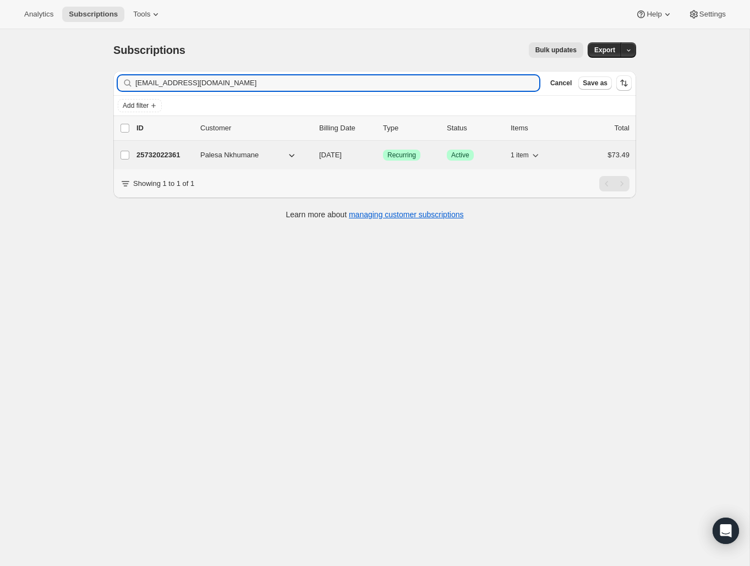
type input "[EMAIL_ADDRESS][DOMAIN_NAME]"
click at [181, 155] on p "25732022361" at bounding box center [163, 155] width 55 height 11
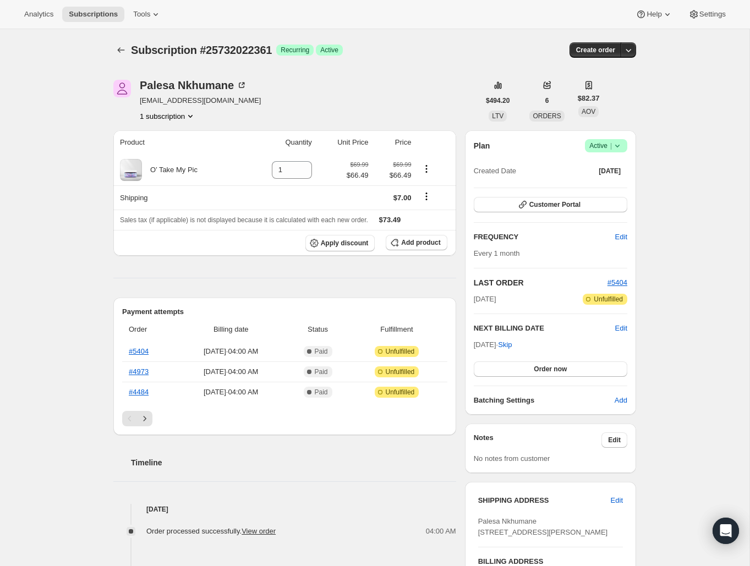
click at [621, 148] on icon at bounding box center [617, 145] width 11 height 11
click at [587, 185] on span "Cancel subscription" at bounding box center [603, 186] width 62 height 8
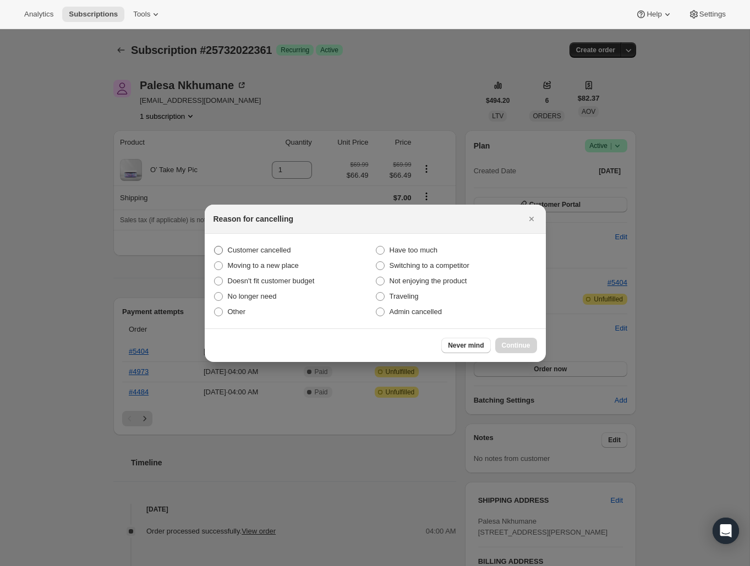
drag, startPoint x: 265, startPoint y: 247, endPoint x: 259, endPoint y: 244, distance: 7.4
click at [265, 247] on span "Customer cancelled" at bounding box center [259, 250] width 63 height 8
click at [215, 247] on input "Customer cancelled" at bounding box center [214, 246] width 1 height 1
radio input "true"
click at [508, 342] on span "Continue" at bounding box center [516, 345] width 29 height 9
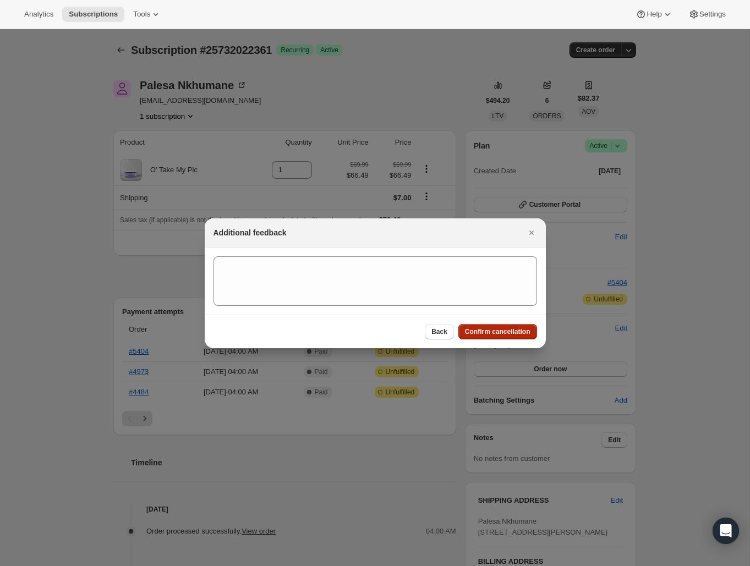
click at [507, 335] on span "Confirm cancellation" at bounding box center [497, 331] width 65 height 9
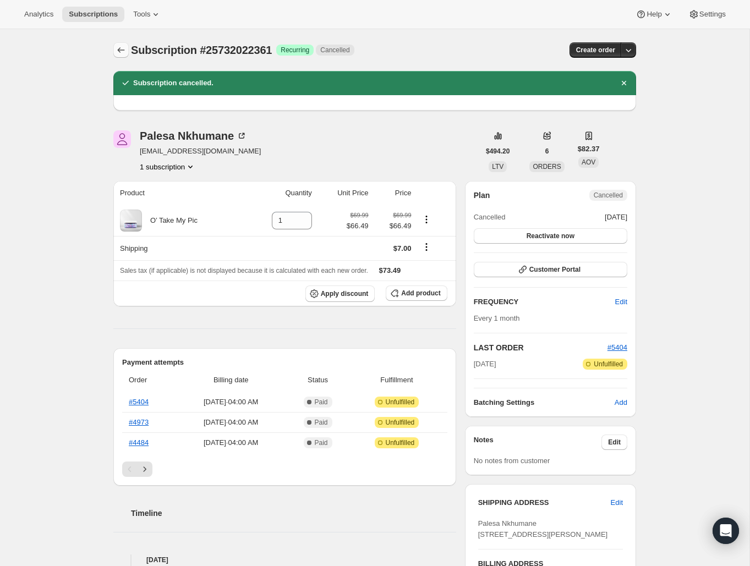
click at [124, 53] on icon "Subscriptions" at bounding box center [121, 50] width 11 height 11
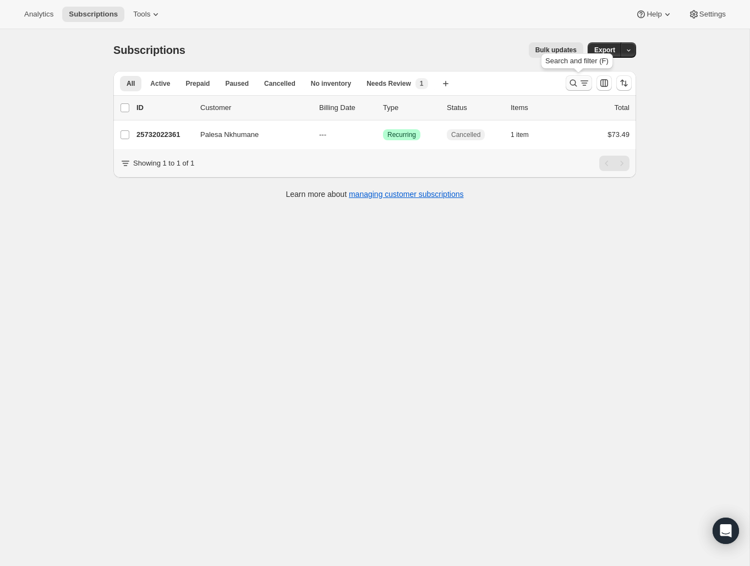
click at [569, 85] on icon "Search and filter results" at bounding box center [573, 83] width 11 height 11
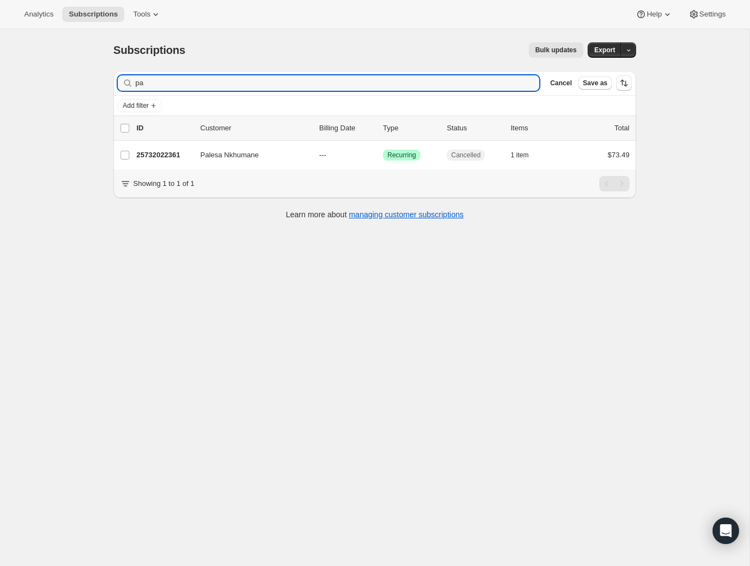
type input "p"
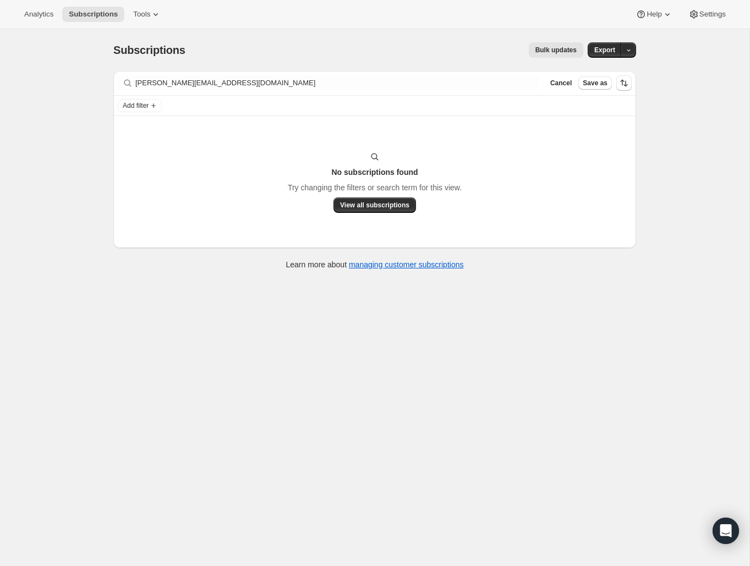
drag, startPoint x: 244, startPoint y: 80, endPoint x: 122, endPoint y: 80, distance: 121.6
click at [122, 80] on div "Filter subscribers [PERSON_NAME][EMAIL_ADDRESS][DOMAIN_NAME] Clear Cancel Save …" at bounding box center [374, 83] width 523 height 24
click at [124, 81] on icon at bounding box center [127, 83] width 11 height 11
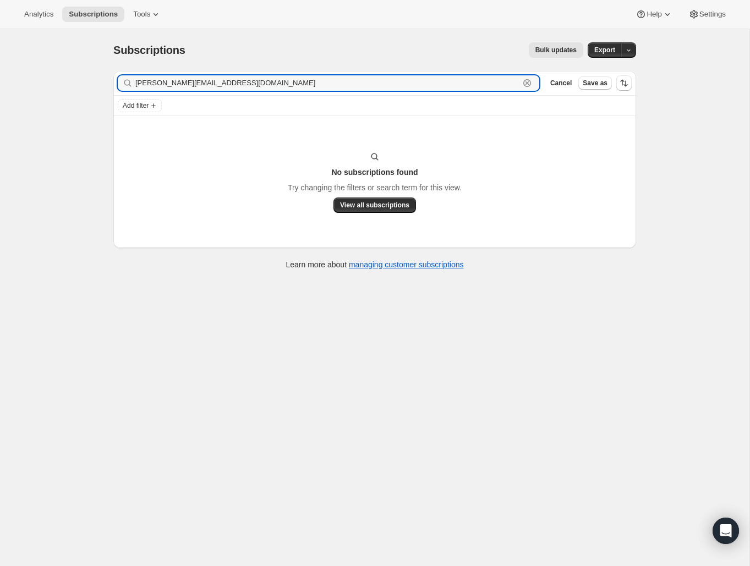
drag, startPoint x: 244, startPoint y: 84, endPoint x: 110, endPoint y: 83, distance: 133.7
click at [110, 83] on div "Filter subscribers [PERSON_NAME][EMAIL_ADDRESS][DOMAIN_NAME] Clear Cancel Save …" at bounding box center [371, 171] width 532 height 219
paste input "[PERSON_NAME]"
type input "[PERSON_NAME]"
